Goal: Use online tool/utility: Use online tool/utility

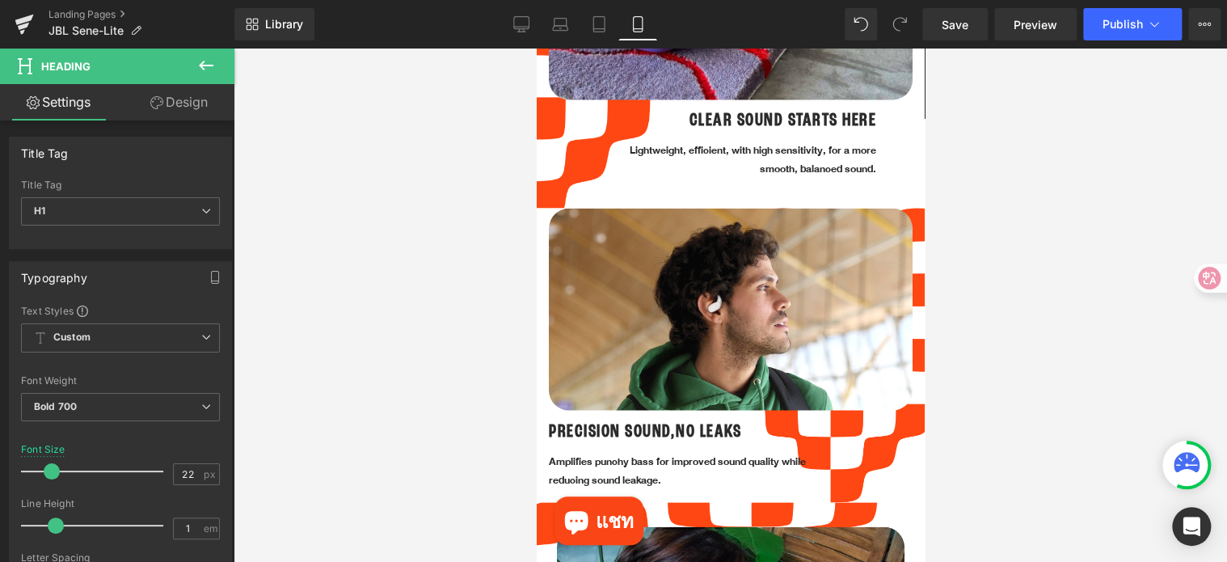
scroll to position [1293, 0]
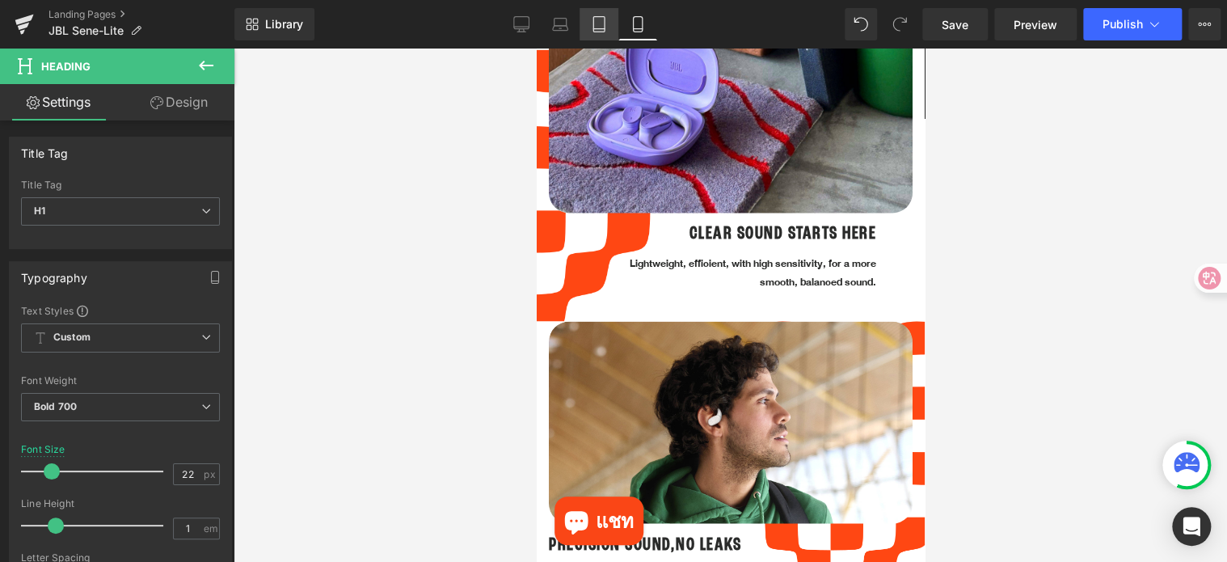
click at [597, 29] on icon at bounding box center [599, 24] width 16 height 16
type input "32"
type input "100"
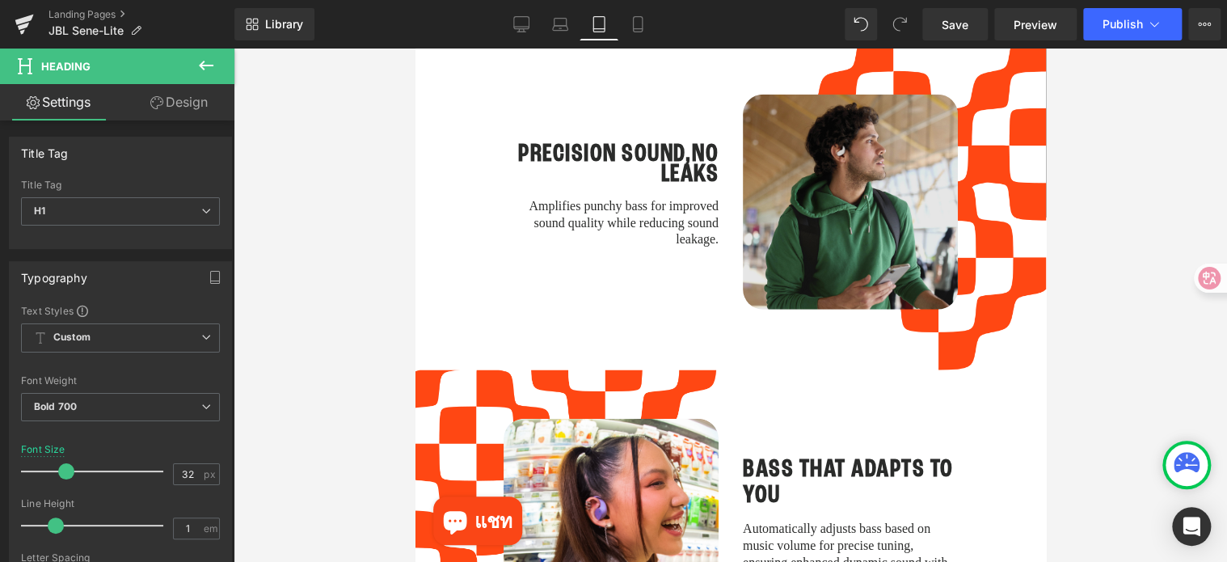
scroll to position [2101, 0]
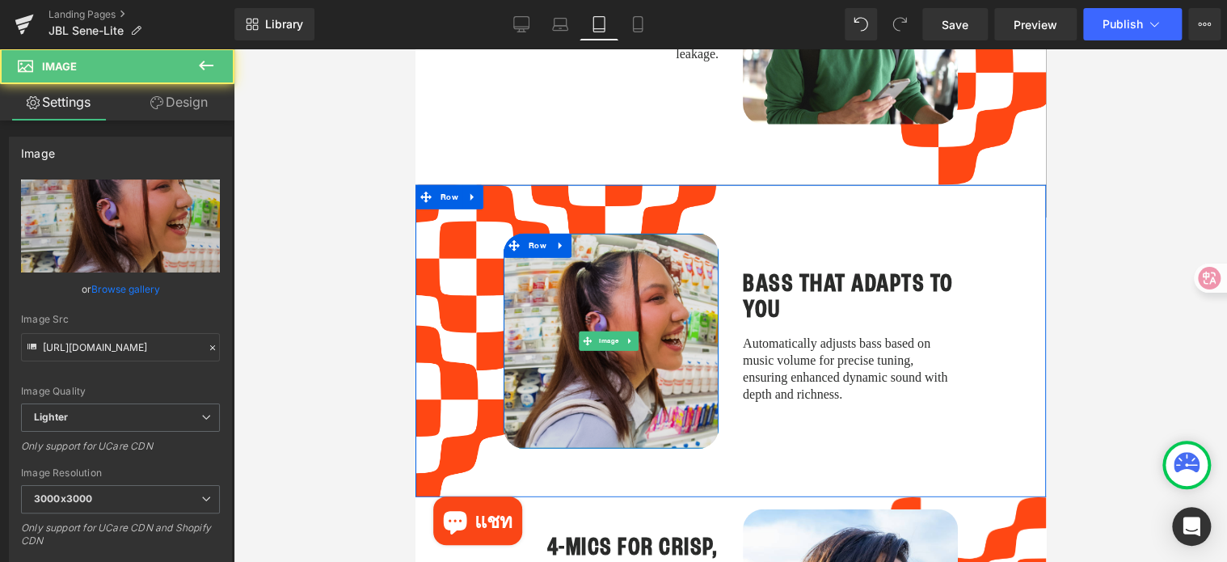
click at [660, 284] on img at bounding box center [610, 341] width 215 height 215
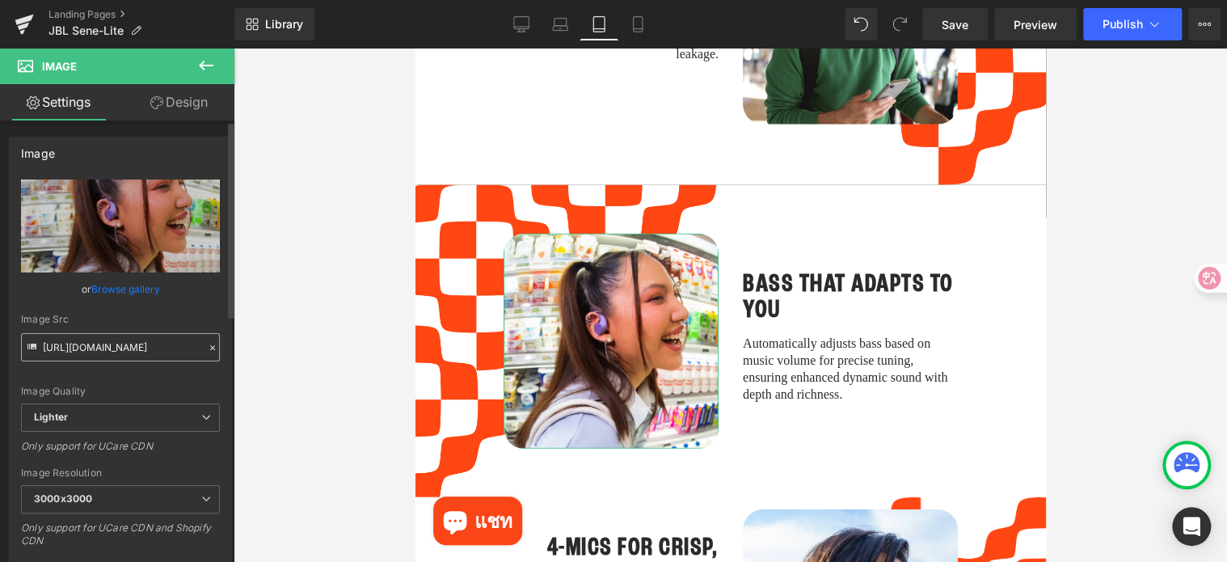
click at [179, 345] on input "[URL][DOMAIN_NAME]" at bounding box center [120, 347] width 199 height 28
click at [638, 34] on link "Mobile" at bounding box center [637, 24] width 39 height 32
type input "80"
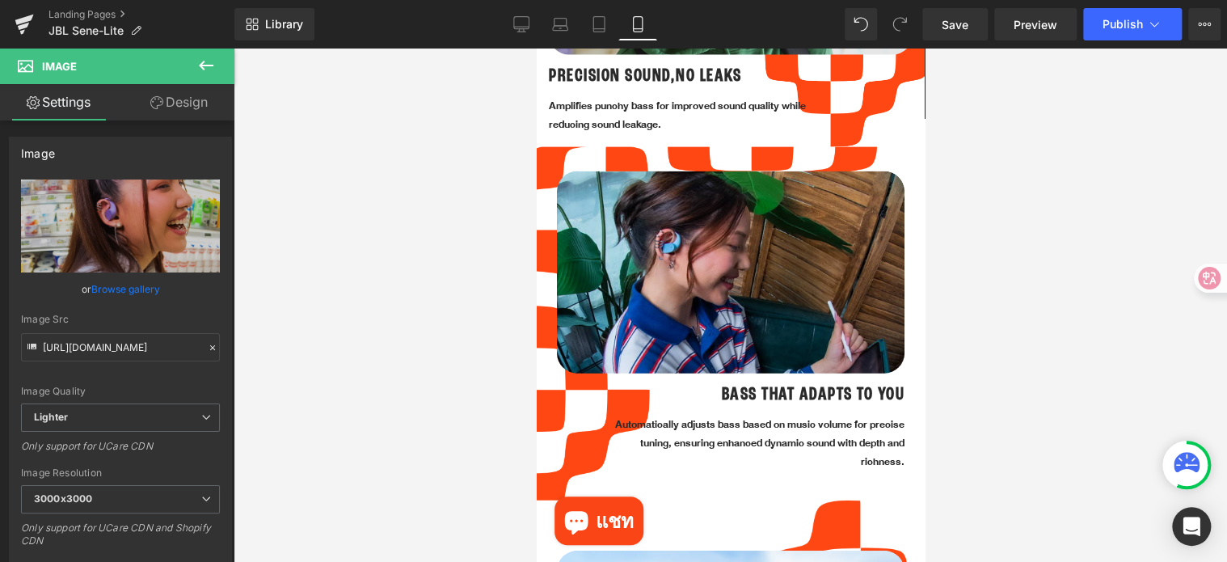
scroll to position [1778, 0]
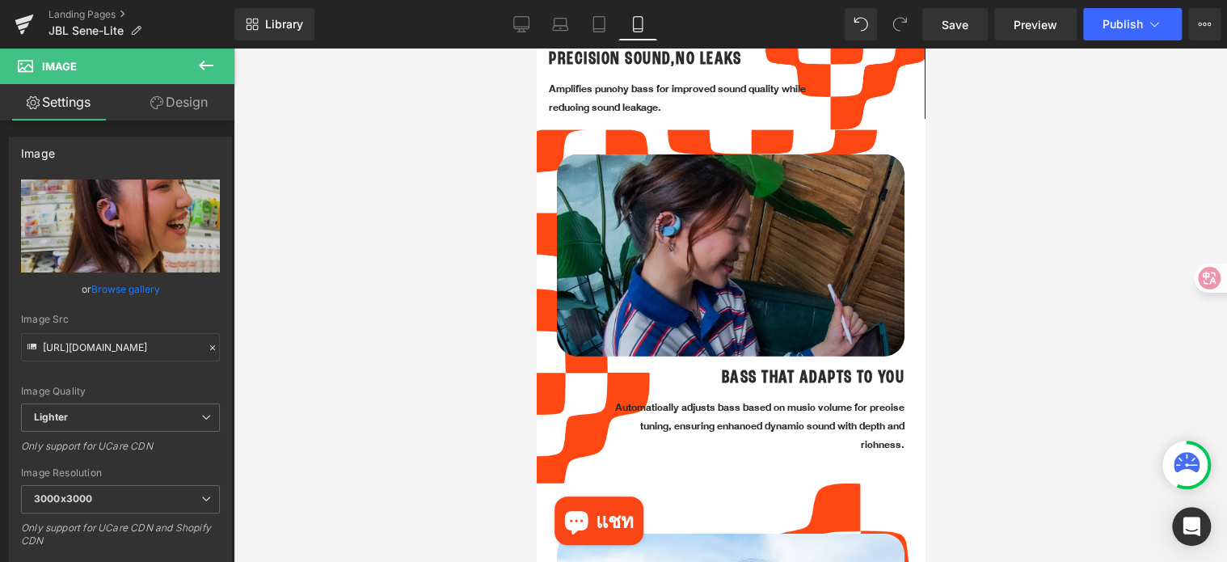
click at [733, 232] on div "Image" at bounding box center [730, 258] width 348 height 208
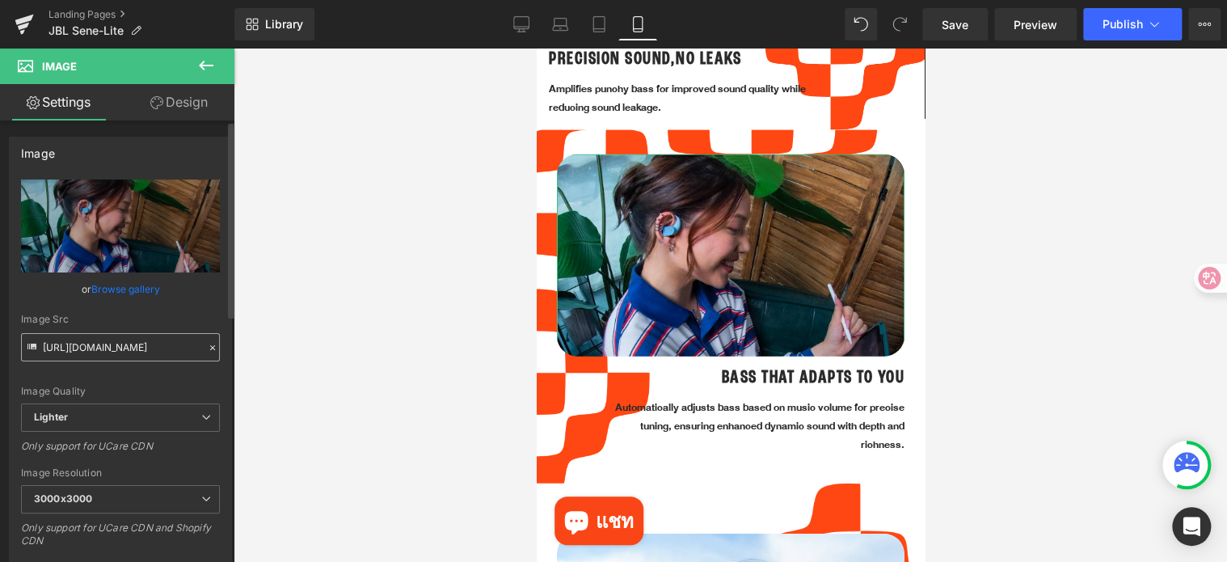
click at [157, 345] on input "[URL][DOMAIN_NAME]" at bounding box center [120, 347] width 199 height 28
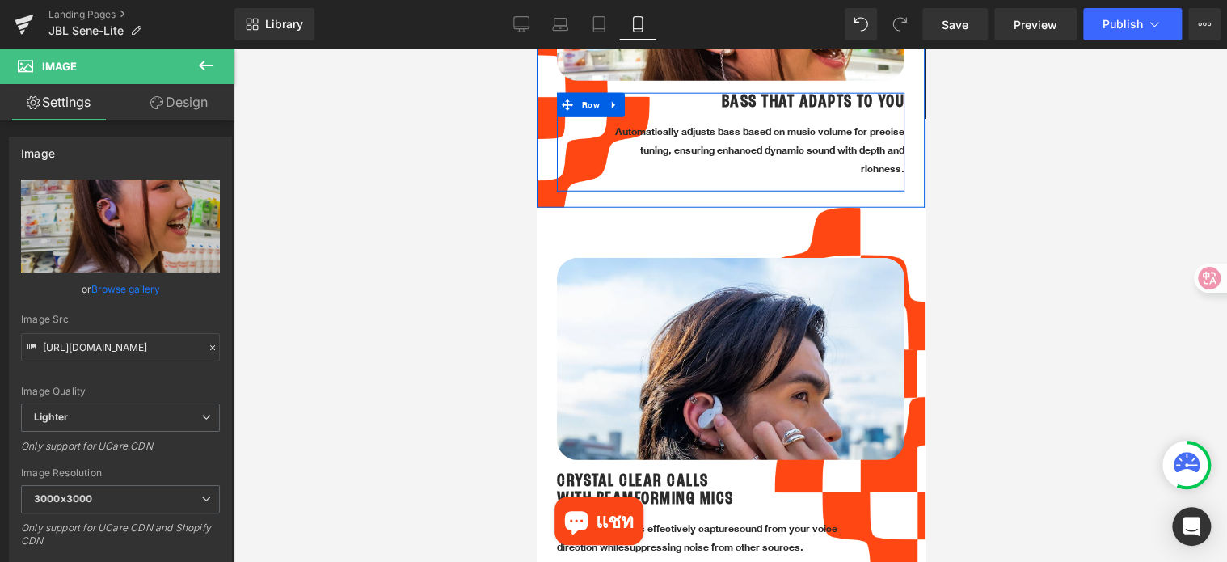
scroll to position [2101, 0]
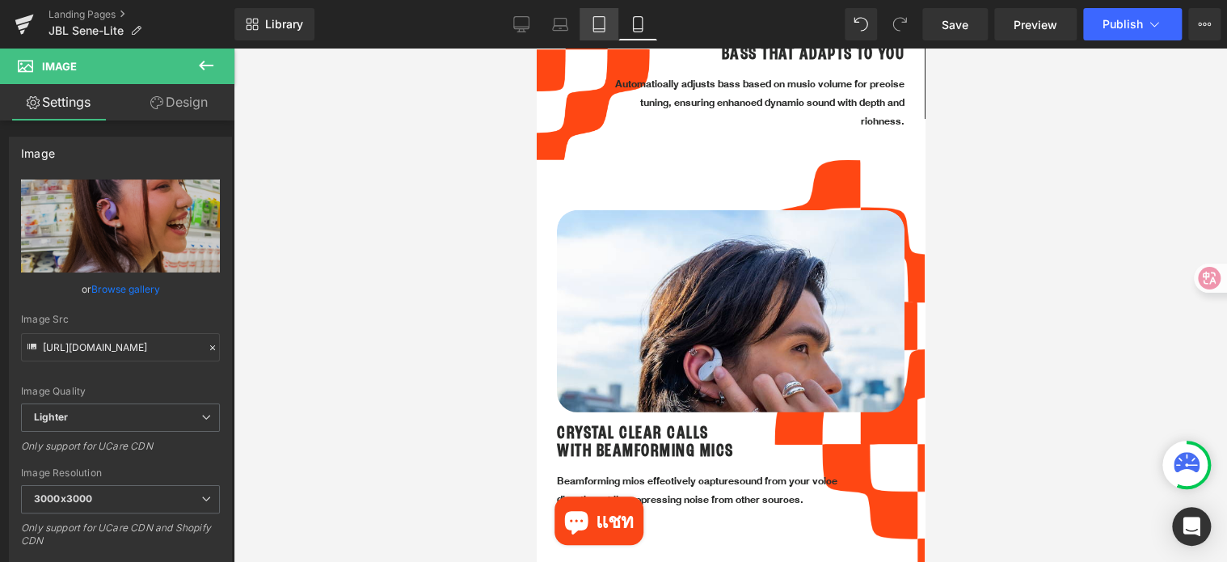
type input "[URL][DOMAIN_NAME]"
click at [589, 23] on link "Tablet" at bounding box center [598, 24] width 39 height 32
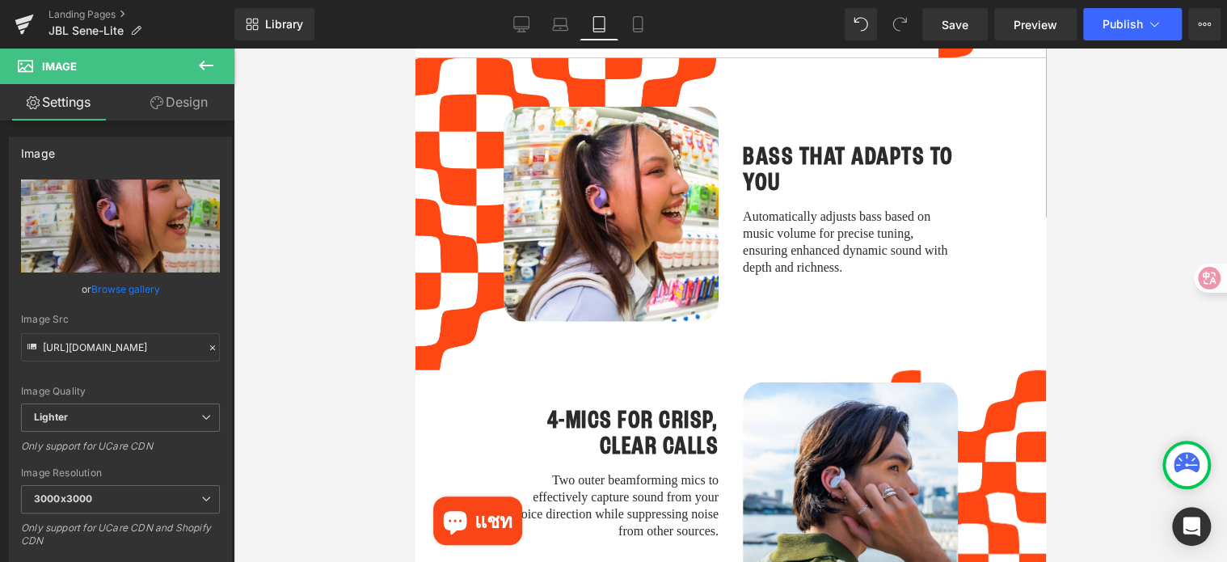
scroll to position [2425, 0]
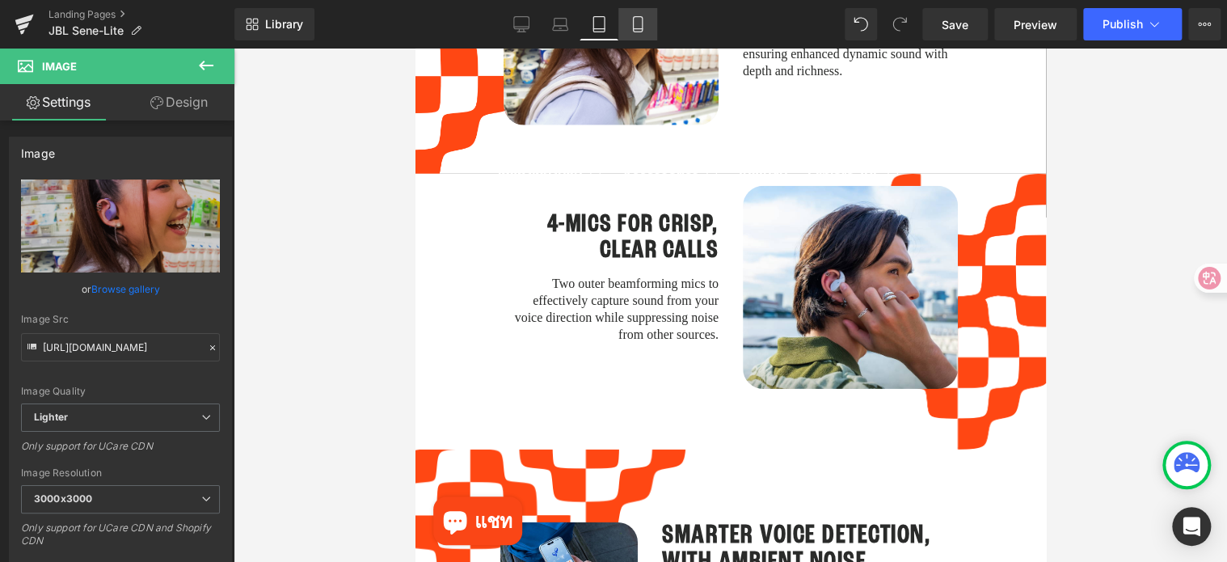
click at [637, 11] on link "Mobile" at bounding box center [637, 24] width 39 height 32
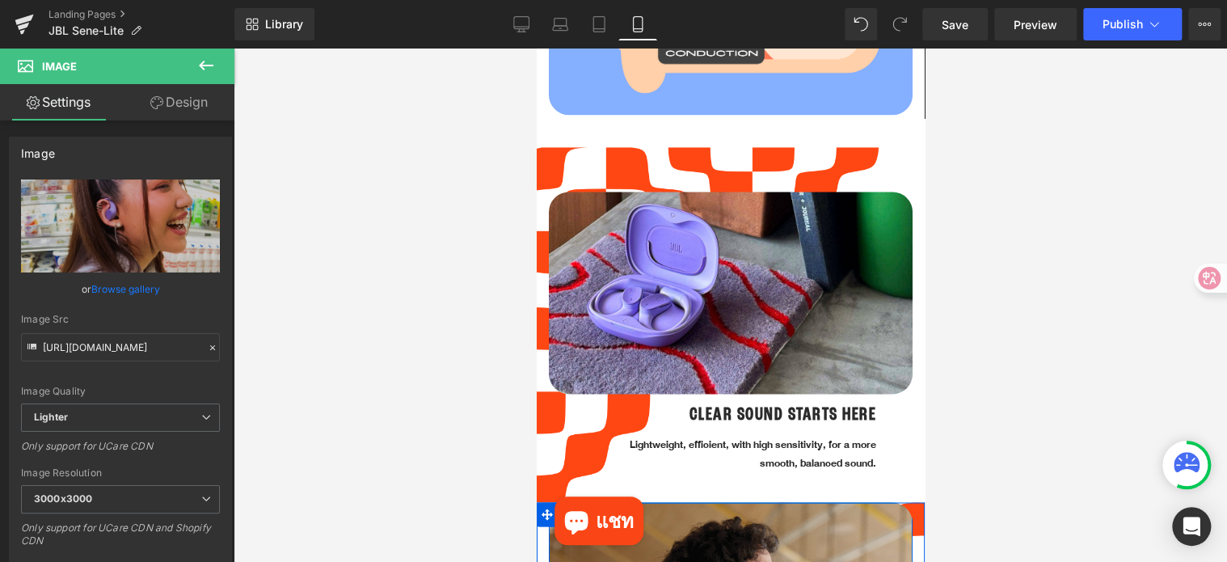
scroll to position [968, 0]
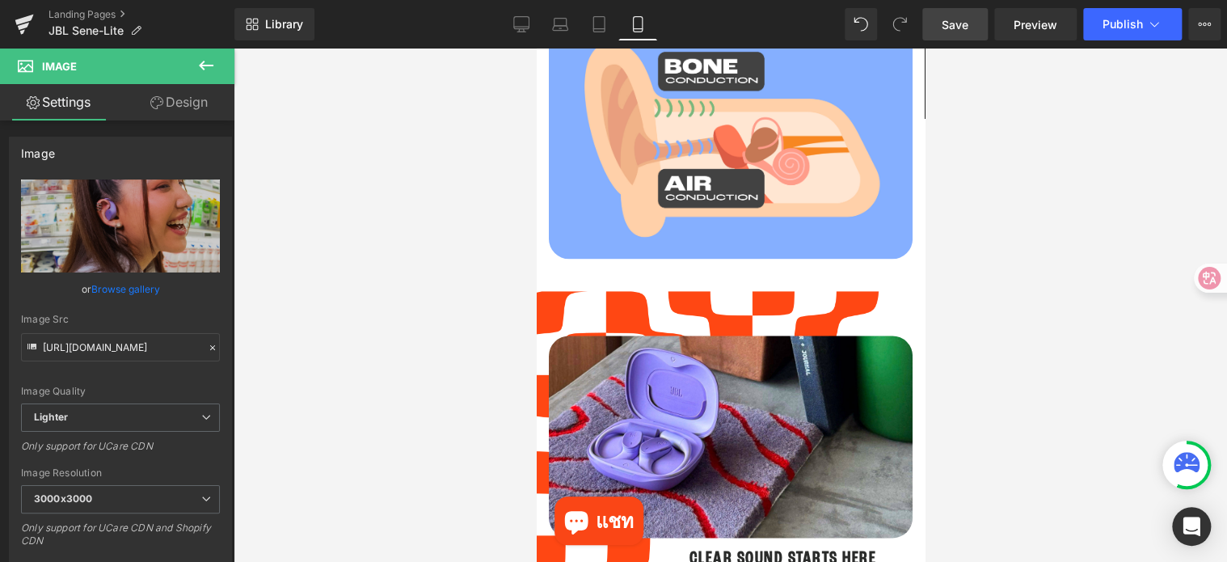
click at [962, 35] on link "Save" at bounding box center [954, 24] width 65 height 32
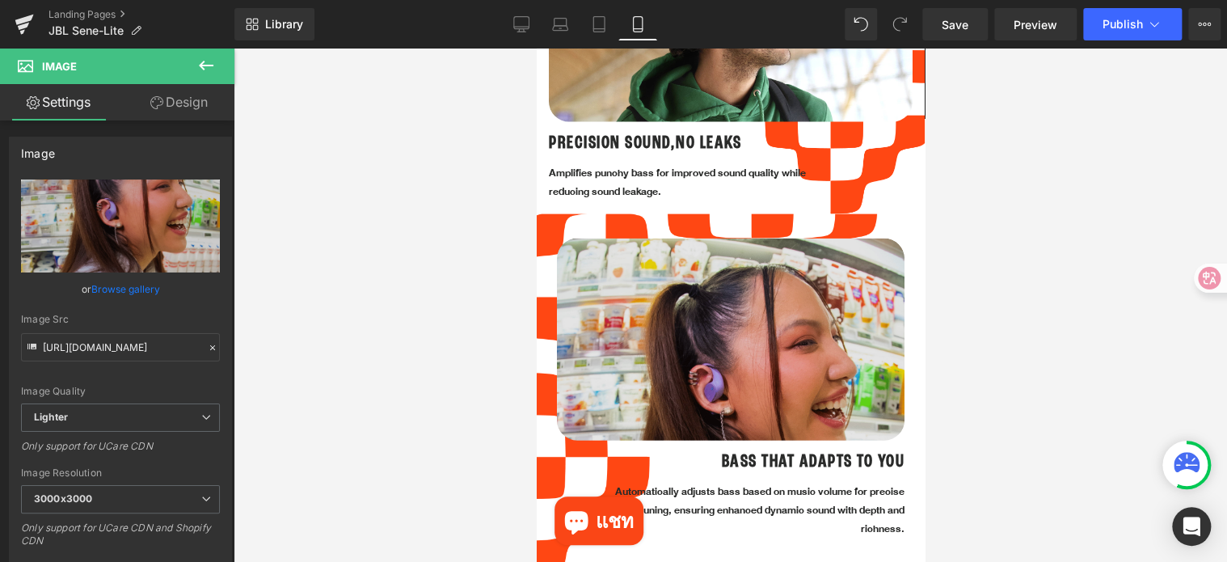
scroll to position [1696, 0]
